Goal: Task Accomplishment & Management: Manage account settings

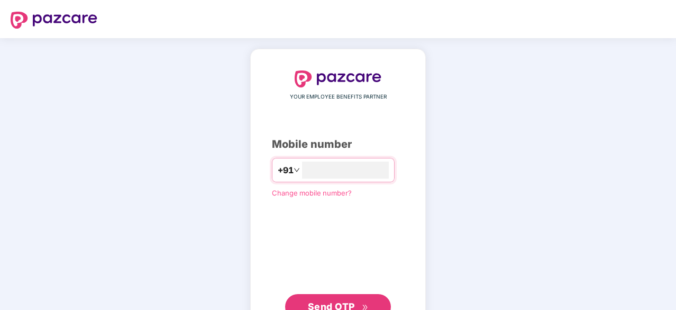
type input "**********"
click at [362, 304] on icon "double-right" at bounding box center [365, 307] width 7 height 7
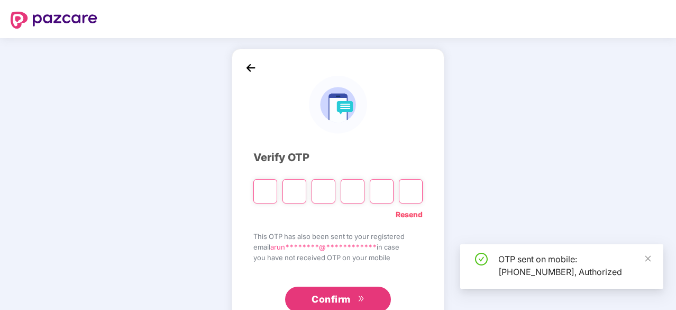
click at [263, 197] on input "Please enter verification code. Digit 1" at bounding box center [266, 191] width 24 height 24
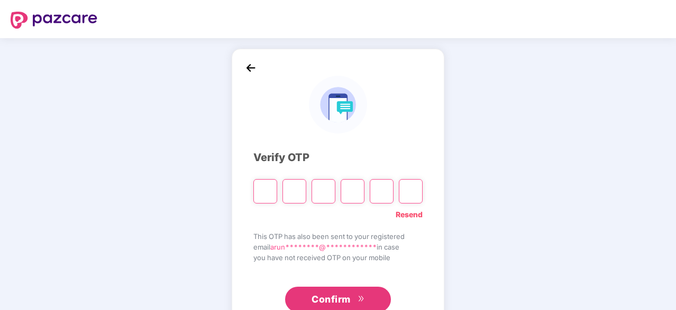
type input "*"
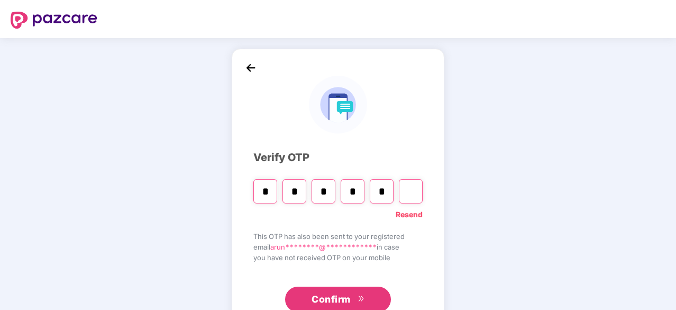
type input "*"
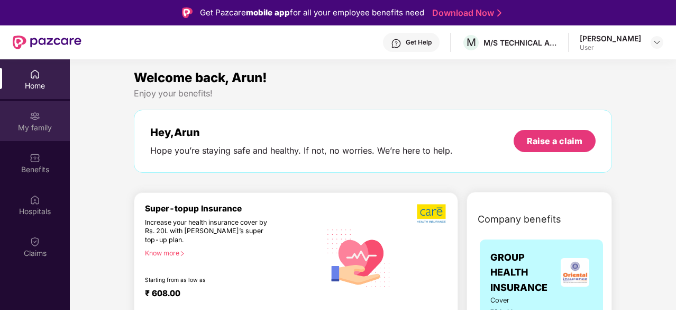
click at [40, 110] on div "My family" at bounding box center [35, 121] width 70 height 40
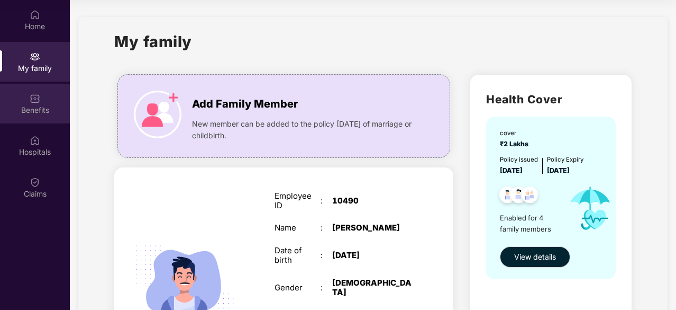
click at [25, 115] on div "Benefits" at bounding box center [35, 104] width 70 height 40
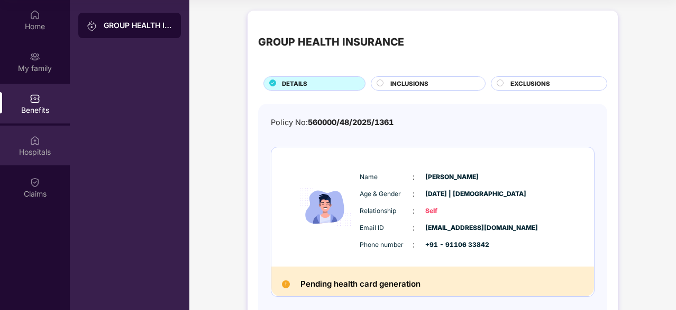
click at [31, 141] on img at bounding box center [35, 140] width 11 height 11
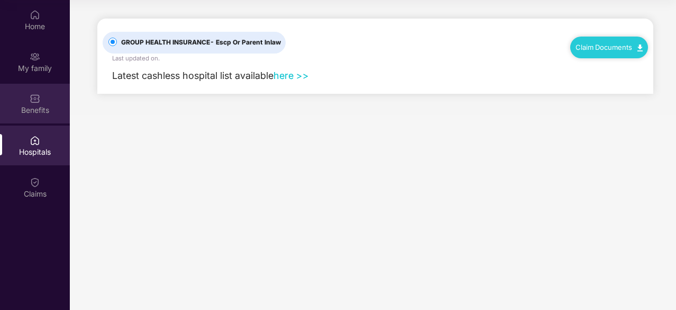
click at [32, 111] on div "Benefits" at bounding box center [35, 110] width 70 height 11
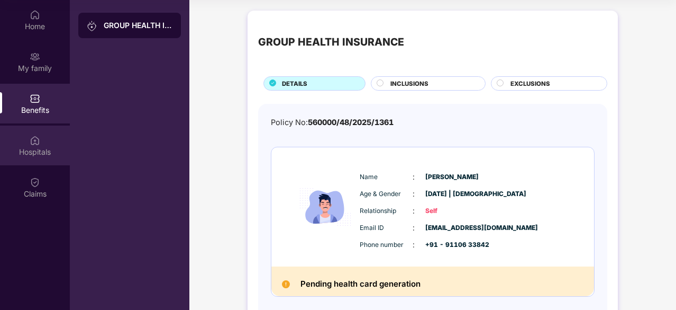
click at [33, 147] on div "Hospitals" at bounding box center [35, 152] width 70 height 11
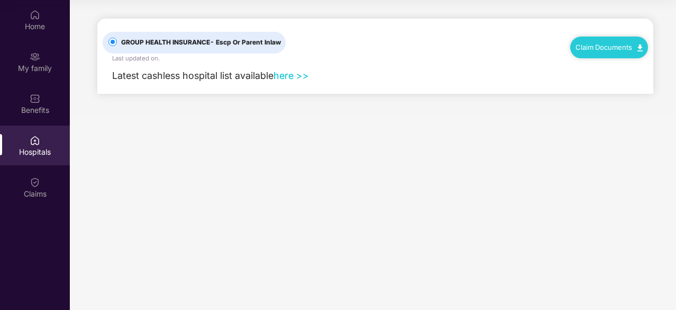
click at [290, 75] on link "here >>" at bounding box center [291, 75] width 35 height 11
click at [44, 67] on div "My family" at bounding box center [35, 68] width 70 height 11
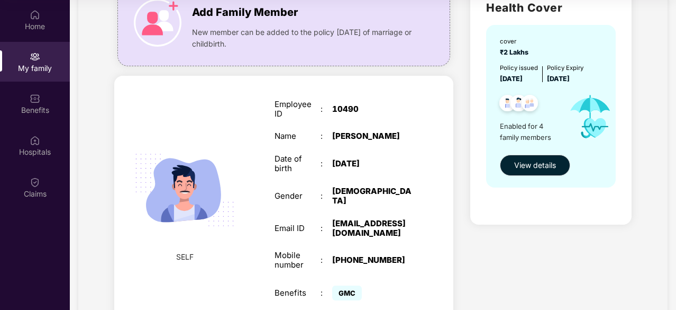
scroll to position [53, 0]
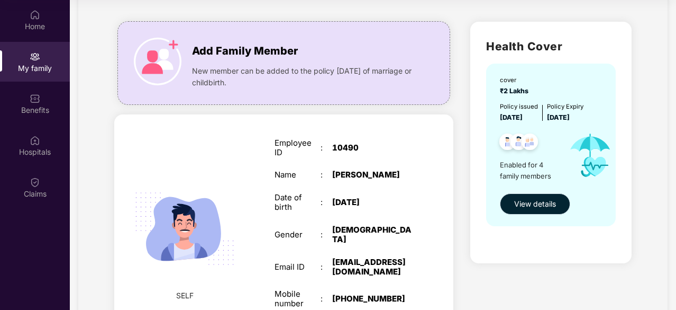
click at [543, 210] on button "View details" at bounding box center [535, 203] width 70 height 21
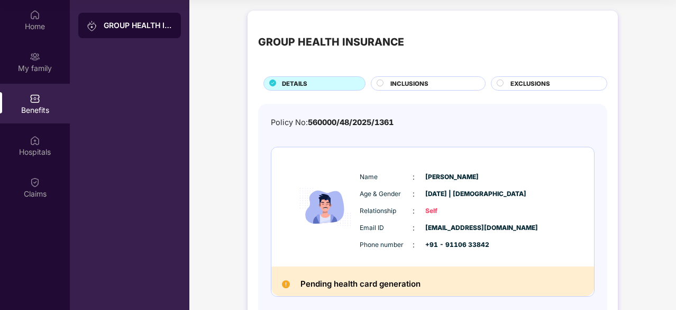
click at [381, 82] on circle at bounding box center [380, 82] width 6 height 6
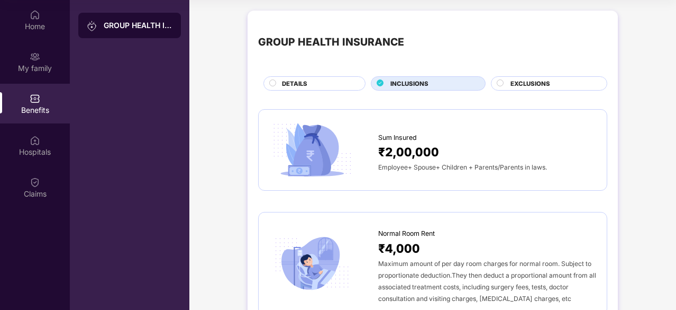
click at [505, 80] on div "EXCLUSIONS" at bounding box center [553, 84] width 96 height 11
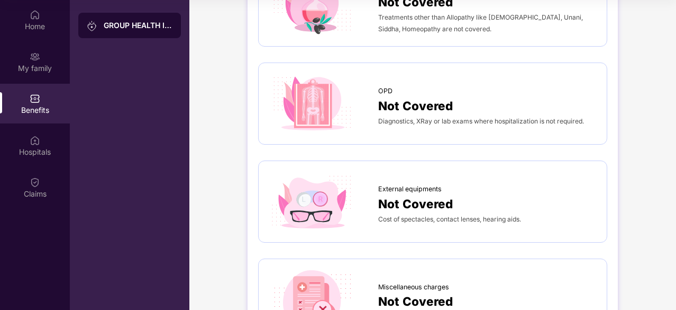
scroll to position [15, 0]
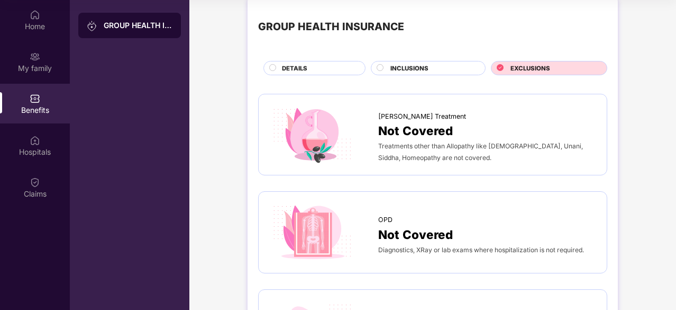
click at [389, 66] on div "INCLUSIONS" at bounding box center [432, 69] width 95 height 11
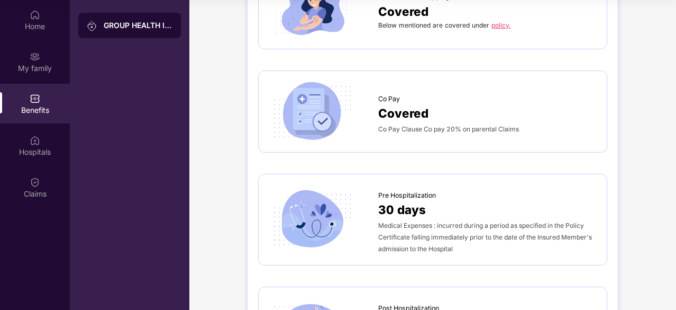
scroll to position [375, 0]
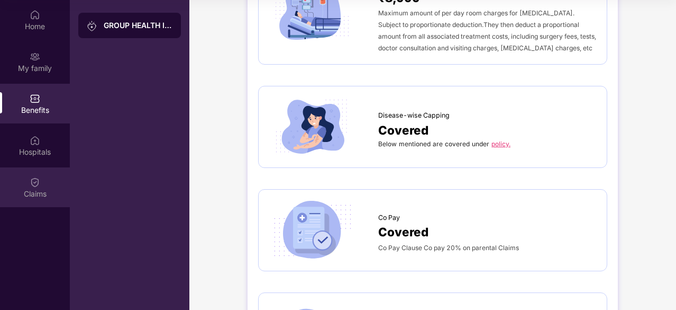
click at [25, 182] on div "Claims" at bounding box center [35, 187] width 70 height 40
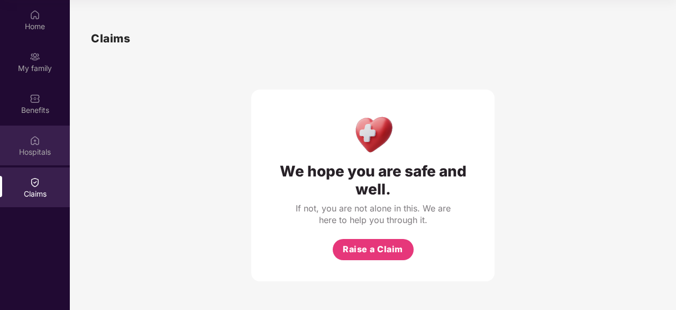
click at [32, 151] on div "Hospitals" at bounding box center [35, 152] width 70 height 11
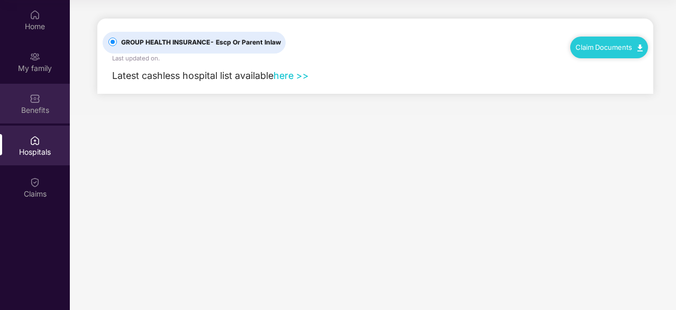
click at [31, 102] on img at bounding box center [35, 98] width 11 height 11
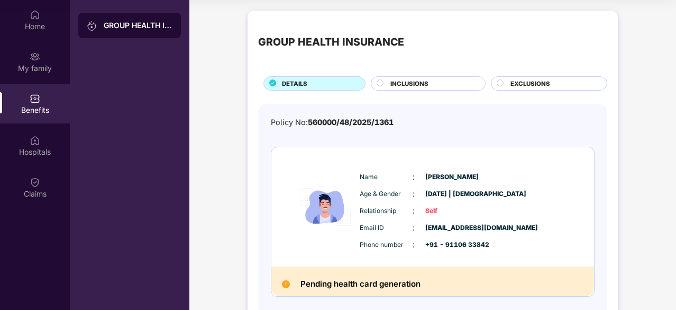
click at [396, 75] on div "GROUP HEALTH INSURANCE DETAILS INCLUSIONS EXCLUSIONS" at bounding box center [432, 55] width 349 height 69
click at [405, 82] on span "INCLUSIONS" at bounding box center [410, 84] width 38 height 10
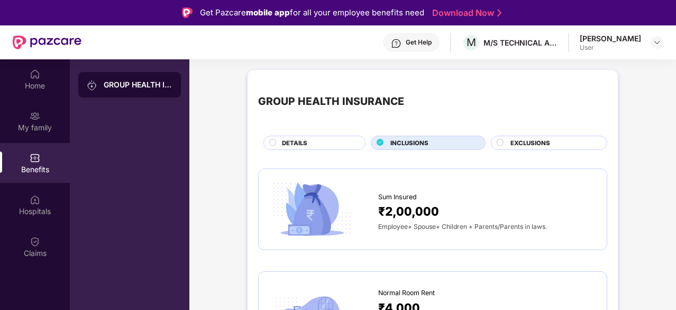
click at [285, 141] on span "DETAILS" at bounding box center [294, 143] width 25 height 10
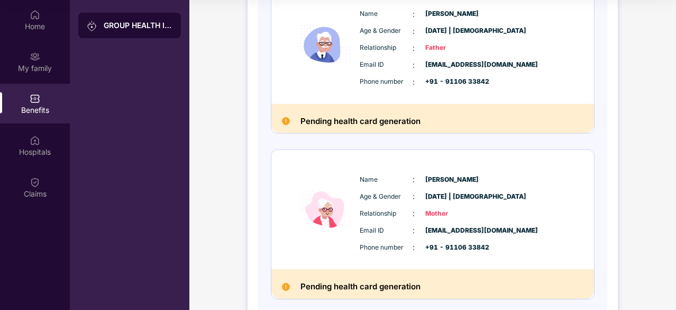
scroll to position [547, 0]
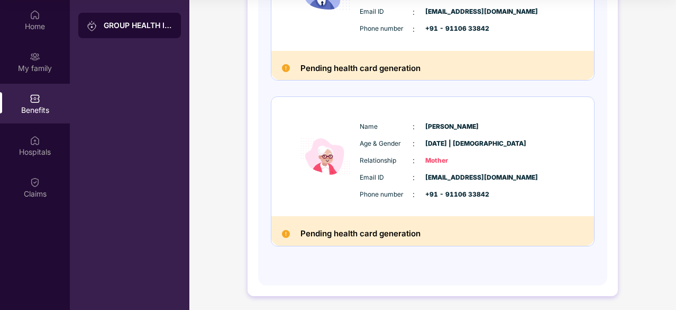
click at [353, 231] on h2 "Pending health card generation" at bounding box center [361, 234] width 120 height 14
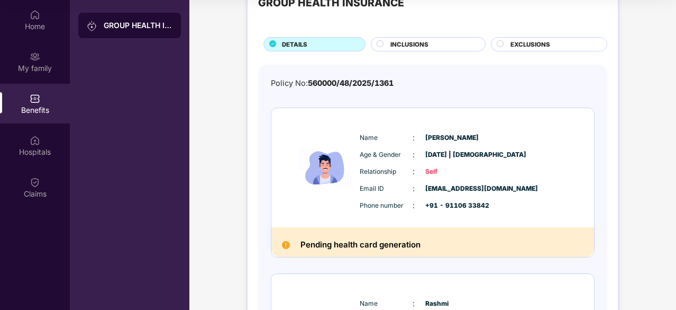
scroll to position [106, 0]
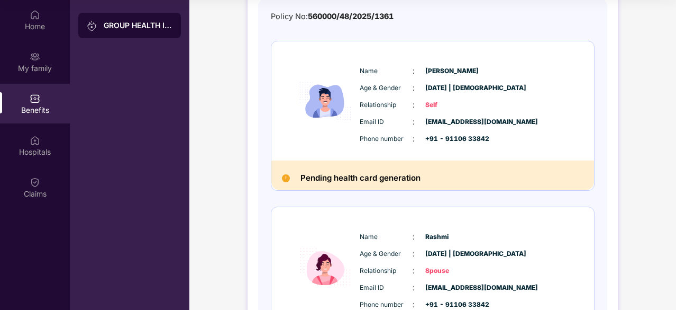
click at [348, 175] on h2 "Pending health card generation" at bounding box center [361, 178] width 120 height 14
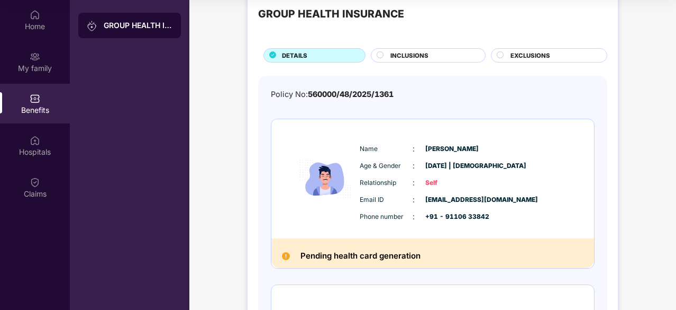
scroll to position [0, 0]
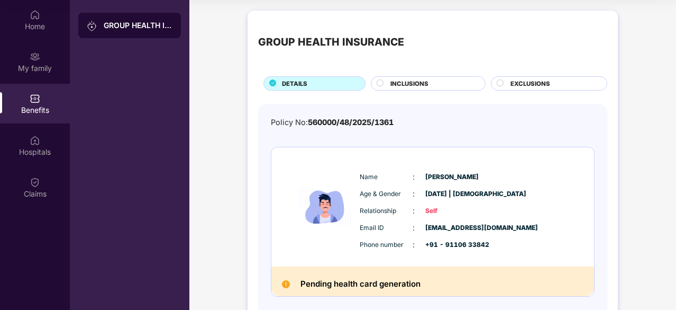
click at [406, 82] on span "INCLUSIONS" at bounding box center [410, 84] width 38 height 10
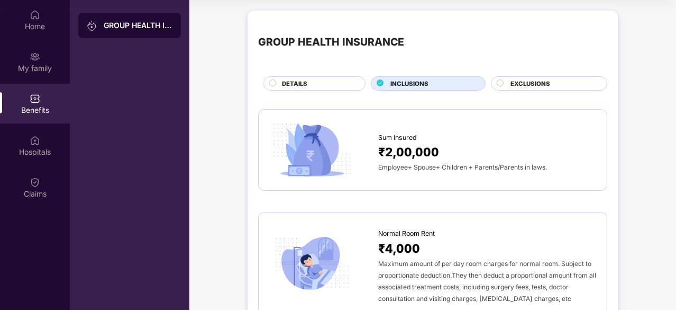
click at [522, 79] on span "EXCLUSIONS" at bounding box center [531, 84] width 40 height 10
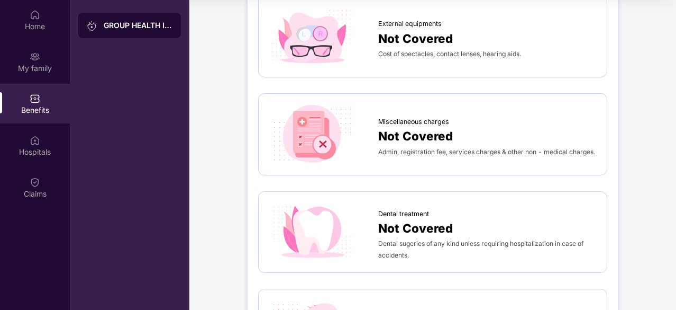
scroll to position [371, 0]
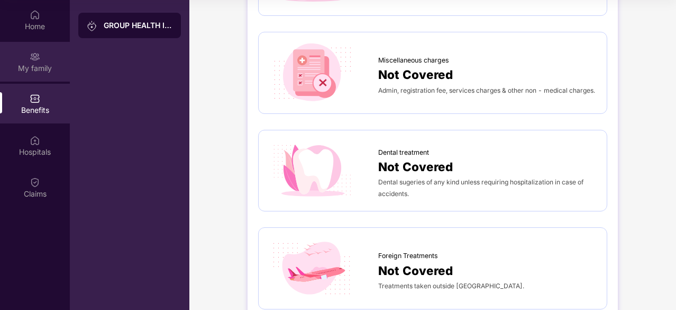
click at [25, 59] on div "My family" at bounding box center [35, 62] width 70 height 40
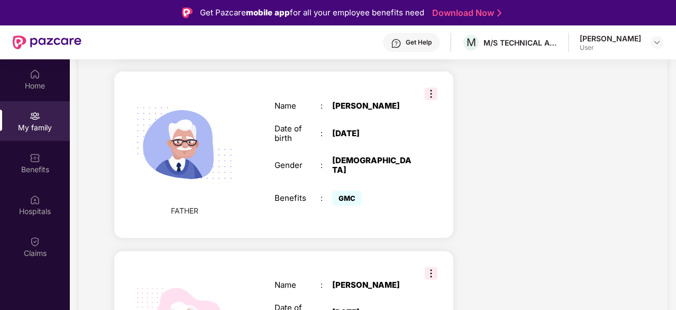
scroll to position [582, 0]
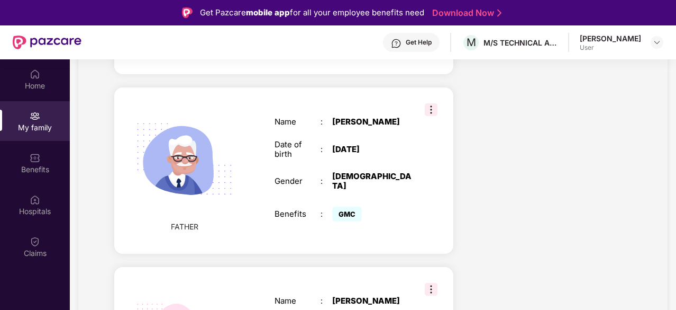
click at [428, 109] on img at bounding box center [431, 109] width 13 height 13
click at [436, 205] on div "FATHER Name : [PERSON_NAME] Date of birth : [DEMOGRAPHIC_DATA] Gender : [DEMOGR…" at bounding box center [283, 170] width 339 height 166
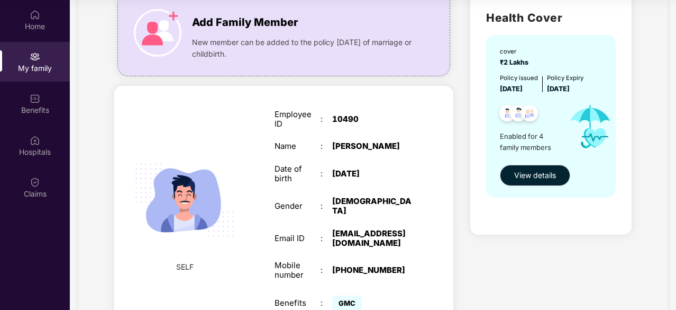
scroll to position [0, 0]
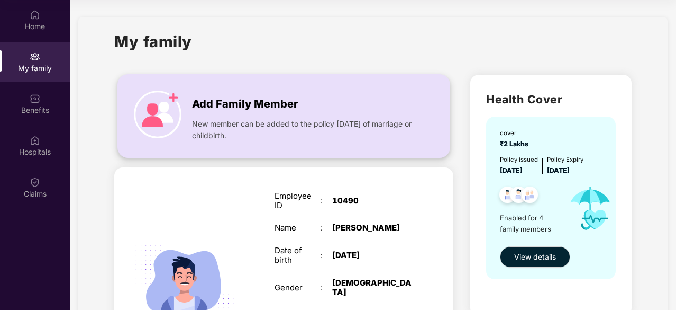
click at [173, 95] on img at bounding box center [158, 115] width 48 height 48
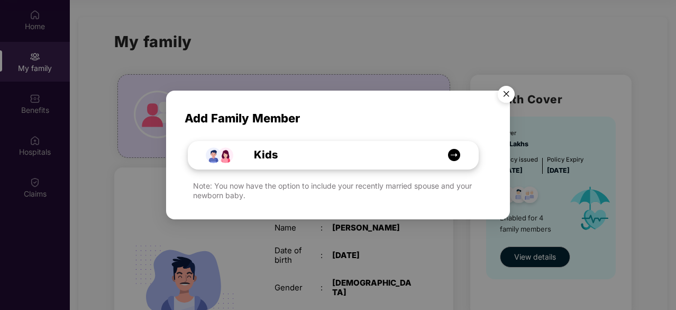
click at [454, 155] on img at bounding box center [454, 154] width 13 height 13
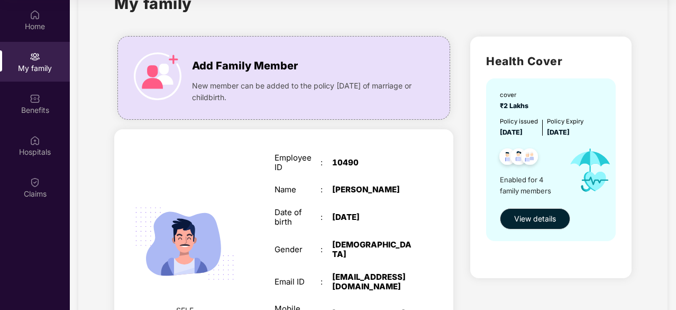
scroll to position [53, 0]
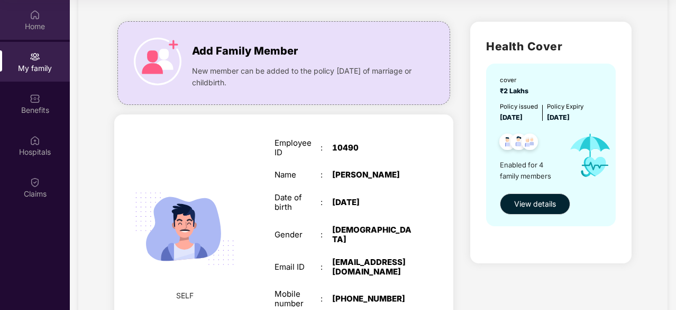
click at [26, 21] on div "Home" at bounding box center [35, 26] width 70 height 11
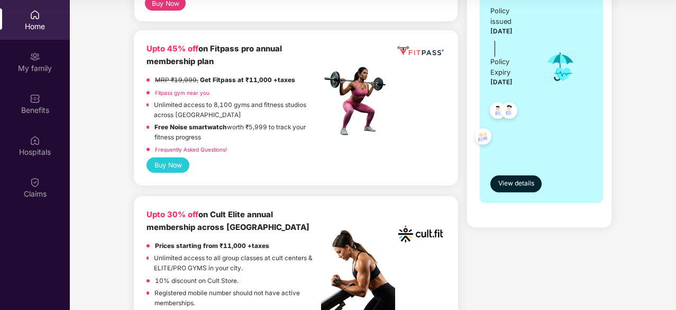
scroll to position [318, 0]
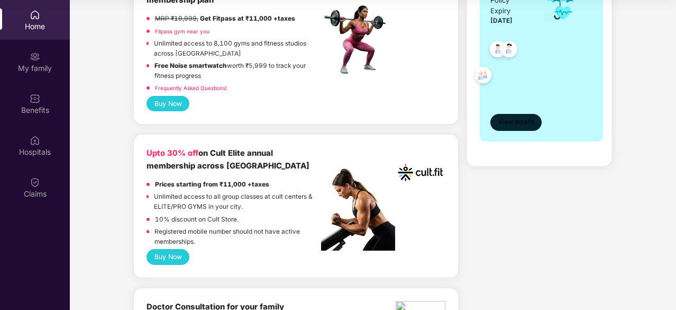
click at [512, 127] on button "View details" at bounding box center [516, 122] width 51 height 17
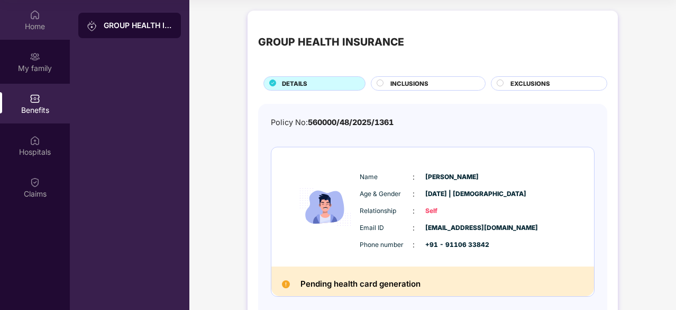
click at [41, 20] on div "Home" at bounding box center [35, 20] width 70 height 40
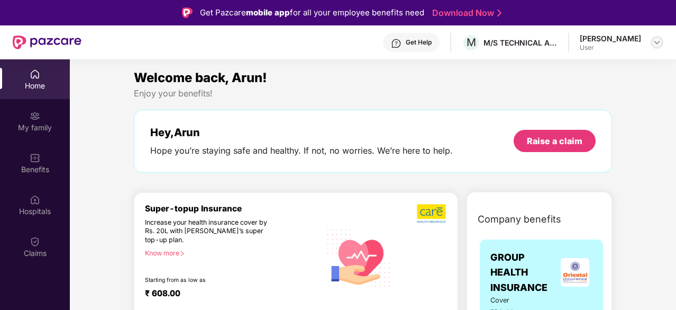
click at [658, 41] on img at bounding box center [657, 42] width 8 height 8
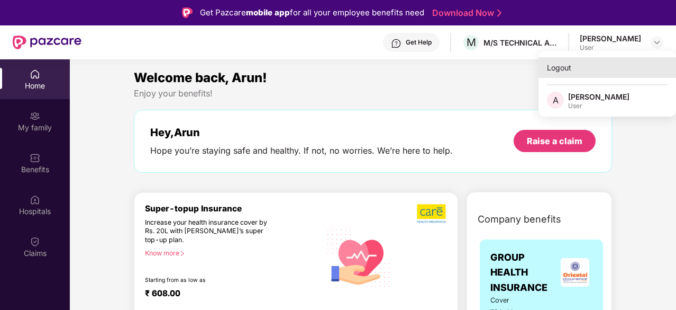
click at [572, 68] on div "Logout" at bounding box center [608, 67] width 138 height 21
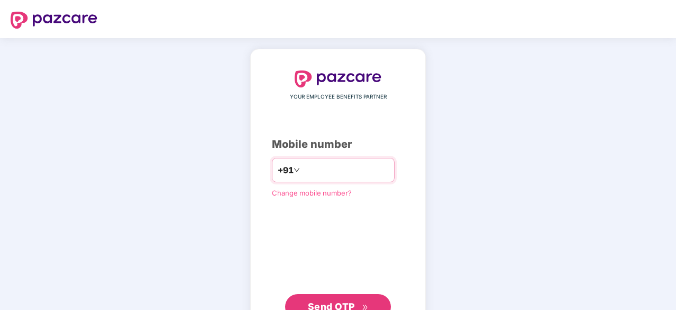
click at [324, 165] on input "number" at bounding box center [345, 169] width 87 height 17
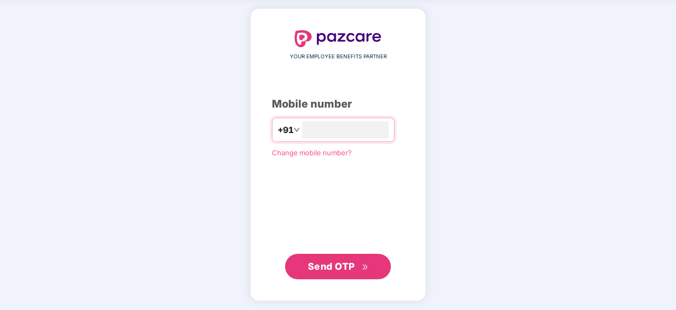
type input "**********"
click at [345, 260] on span "Send OTP" at bounding box center [331, 265] width 47 height 11
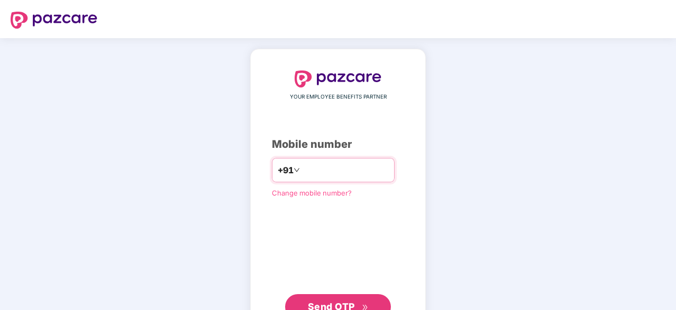
click at [353, 171] on input "**********" at bounding box center [345, 169] width 87 height 17
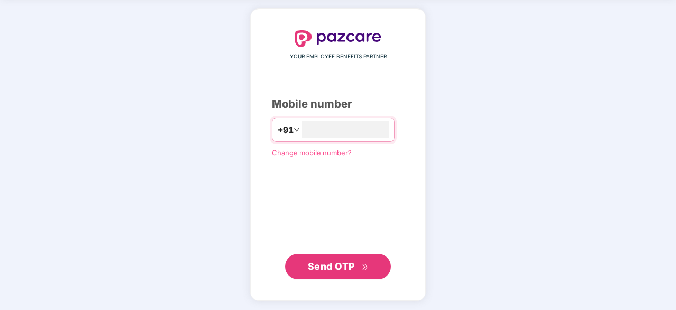
scroll to position [40, 0]
click at [329, 261] on span "Send OTP" at bounding box center [331, 265] width 47 height 11
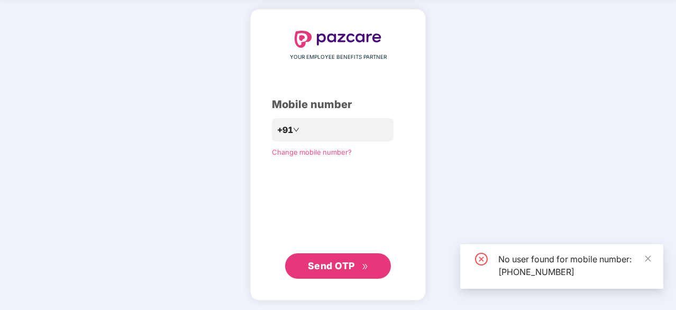
click at [652, 260] on div "No user found for mobile number: [PHONE_NUMBER]" at bounding box center [561, 266] width 203 height 44
click at [290, 148] on span "Change mobile number?" at bounding box center [312, 152] width 80 height 8
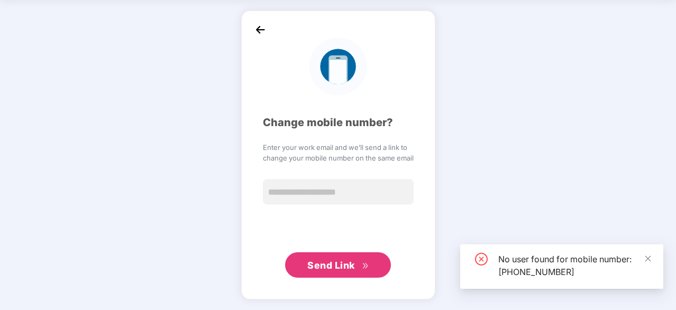
scroll to position [35, 0]
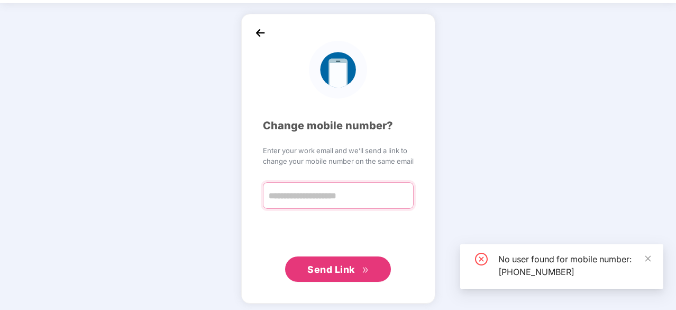
click at [329, 195] on input "text" at bounding box center [338, 195] width 151 height 26
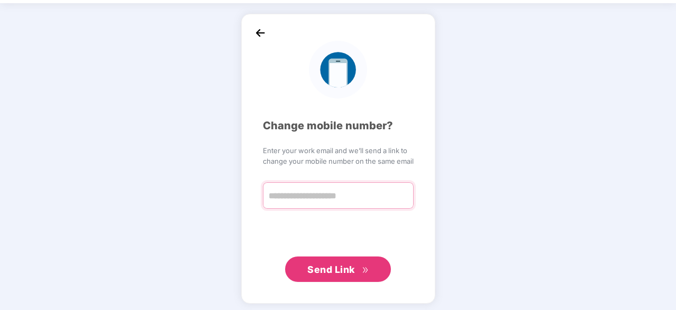
click at [305, 195] on input "text" at bounding box center [338, 195] width 151 height 26
type input "*"
